Goal: Navigation & Orientation: Find specific page/section

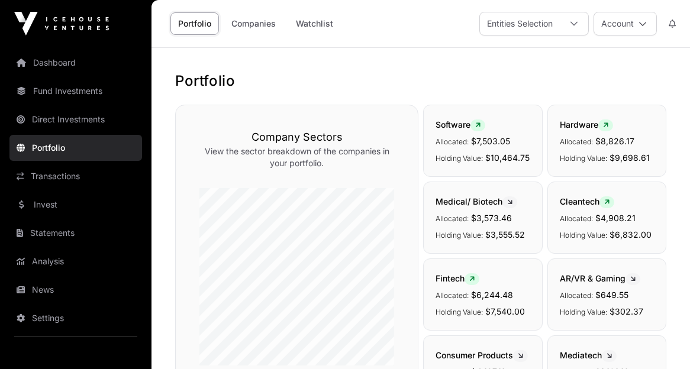
click at [62, 62] on link "Dashboard" at bounding box center [75, 63] width 133 height 26
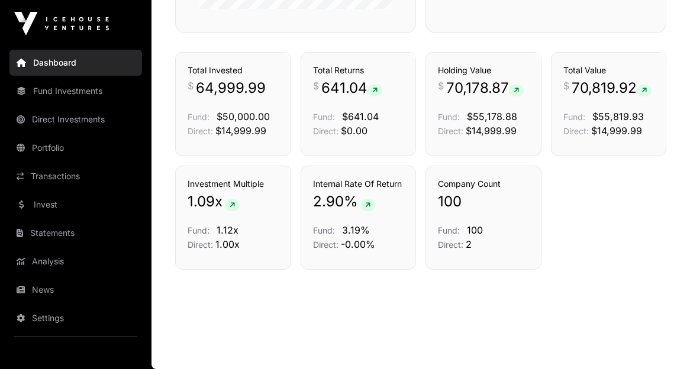
scroll to position [844, 0]
click at [55, 150] on link "Portfolio" at bounding box center [75, 148] width 133 height 26
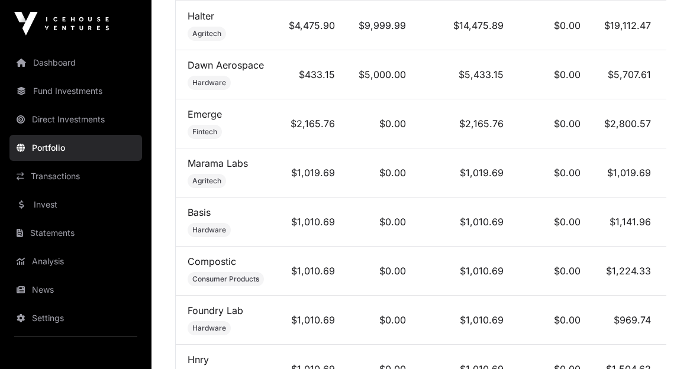
scroll to position [548, 0]
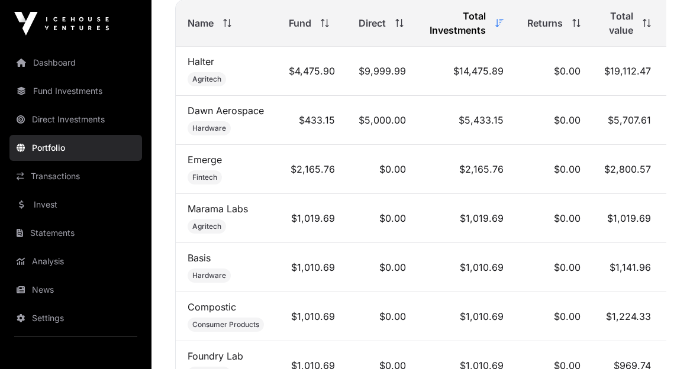
click at [627, 37] on span "Total value" at bounding box center [618, 23] width 29 height 28
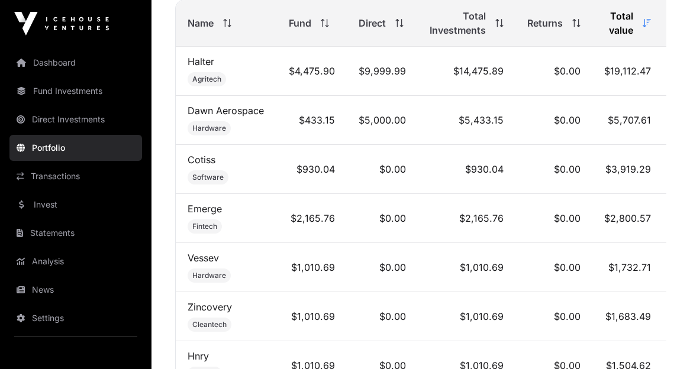
click at [575, 27] on icon at bounding box center [576, 23] width 8 height 8
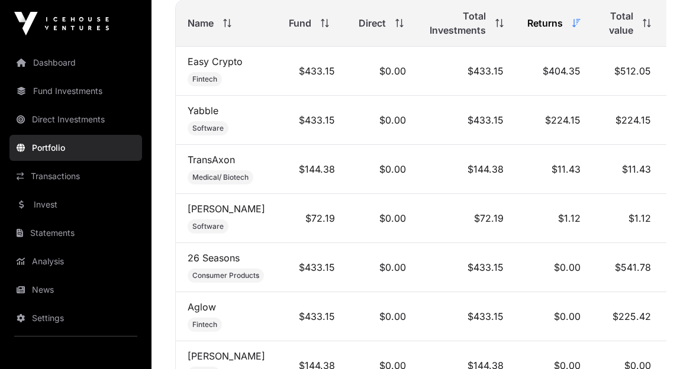
click at [577, 27] on icon at bounding box center [576, 23] width 8 height 8
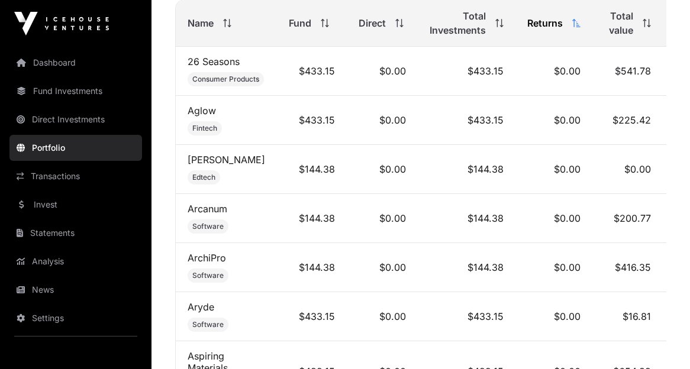
click at [649, 46] on th "Total value" at bounding box center [627, 23] width 70 height 47
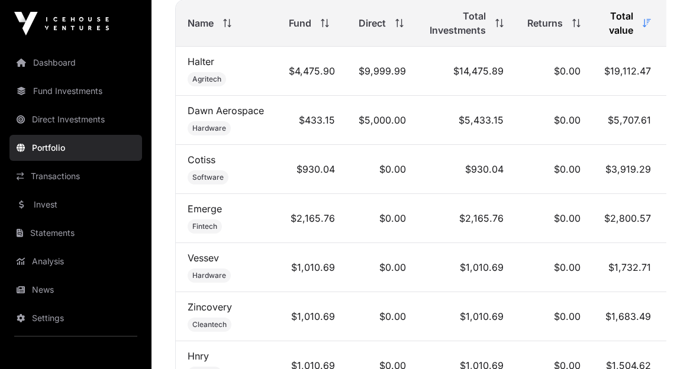
click at [649, 46] on th "Total value" at bounding box center [627, 23] width 70 height 47
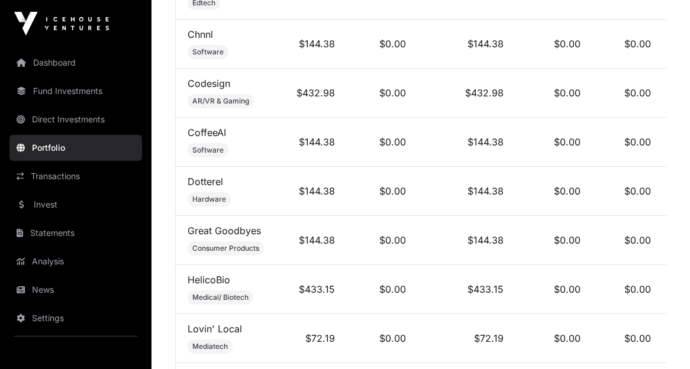
scroll to position [0, 0]
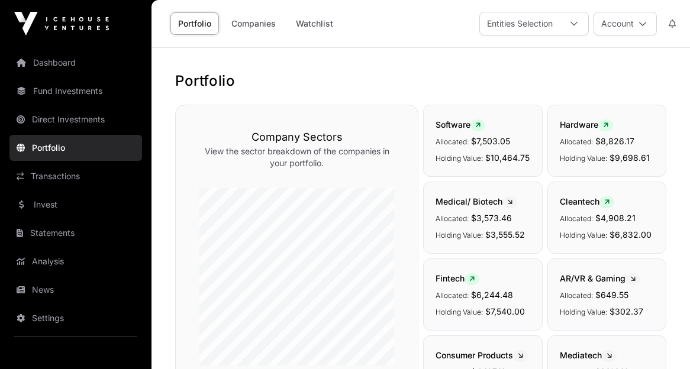
click at [52, 57] on link "Dashboard" at bounding box center [75, 63] width 133 height 26
